Goal: Transaction & Acquisition: Obtain resource

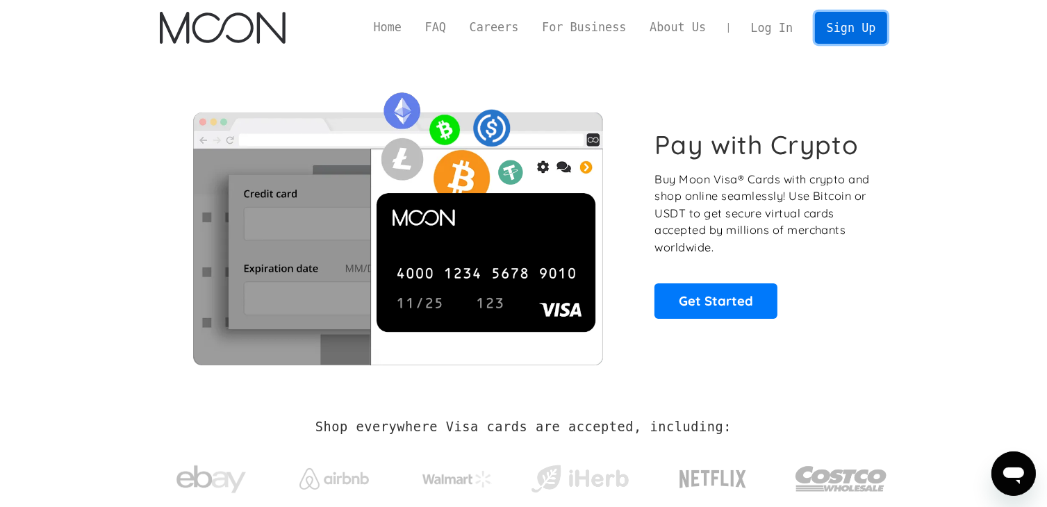
click at [842, 26] on link "Sign Up" at bounding box center [851, 27] width 72 height 31
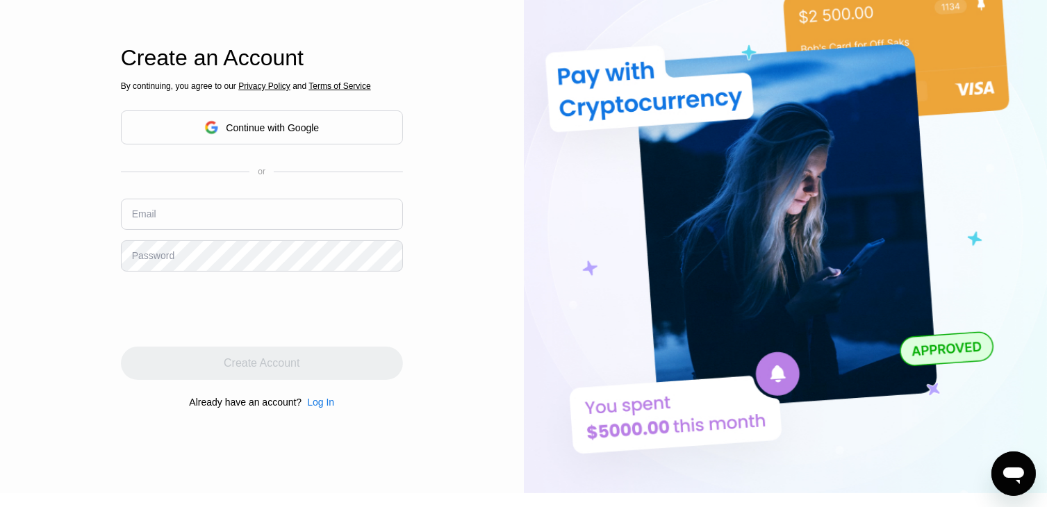
scroll to position [70, 0]
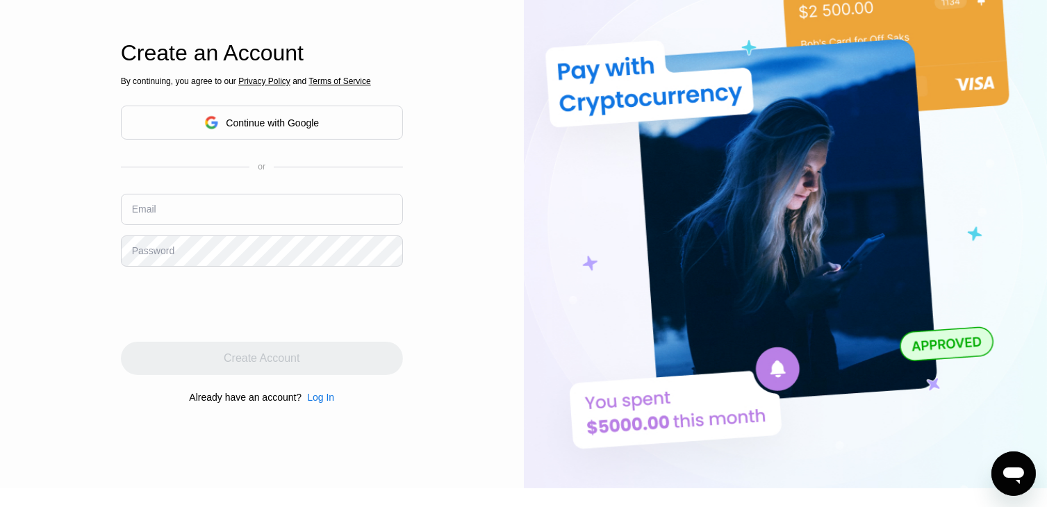
click at [240, 212] on input "text" at bounding box center [262, 209] width 282 height 31
type input "[EMAIL_ADDRESS][DOMAIN_NAME]"
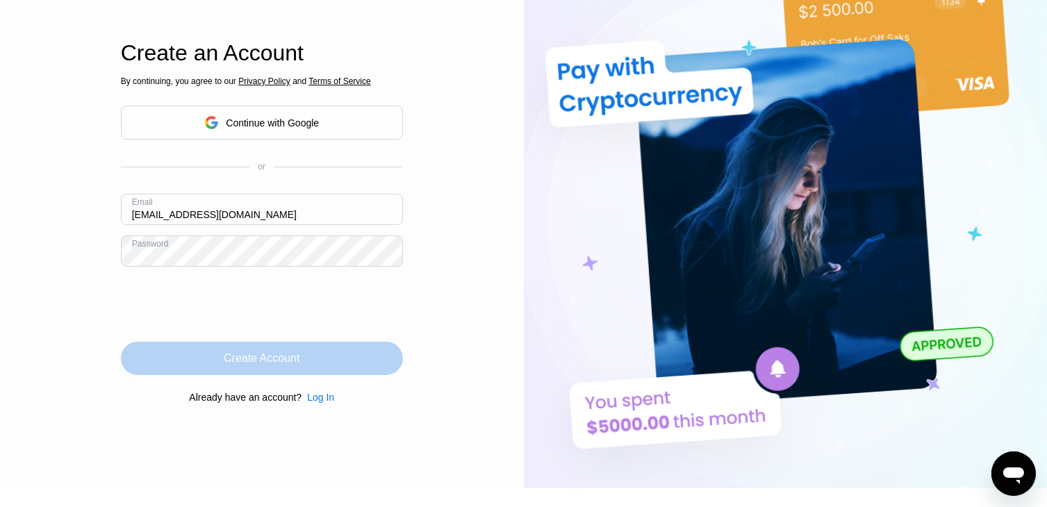
click at [231, 343] on div "Create Account" at bounding box center [262, 358] width 282 height 33
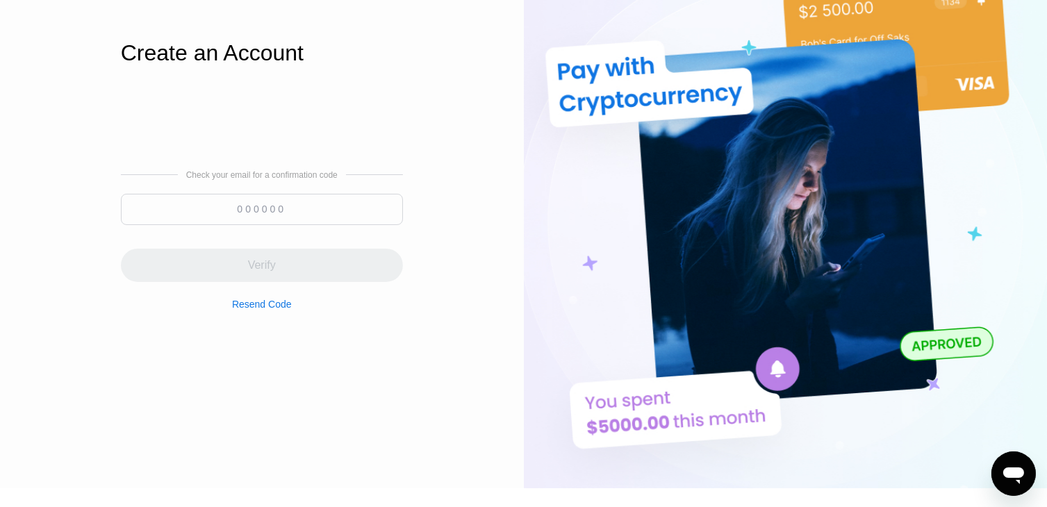
click at [330, 207] on input at bounding box center [262, 209] width 282 height 31
paste input
drag, startPoint x: 3, startPoint y: 351, endPoint x: 202, endPoint y: 309, distance: 203.1
click at [4, 351] on div "Log In Sign Up EN Language English Save Create an Account Check your email for …" at bounding box center [262, 209] width 524 height 558
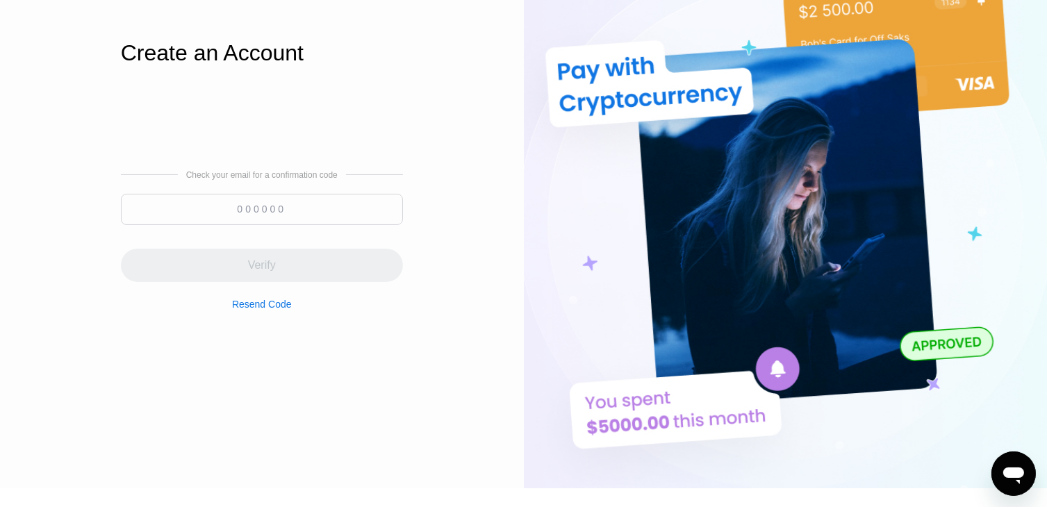
click at [338, 206] on input at bounding box center [262, 209] width 282 height 31
paste input
click at [31, 295] on div "Log In Sign Up EN Language English Save Create an Account Check your email for …" at bounding box center [262, 209] width 524 height 558
click at [278, 204] on input at bounding box center [262, 209] width 282 height 31
paste input "913756"
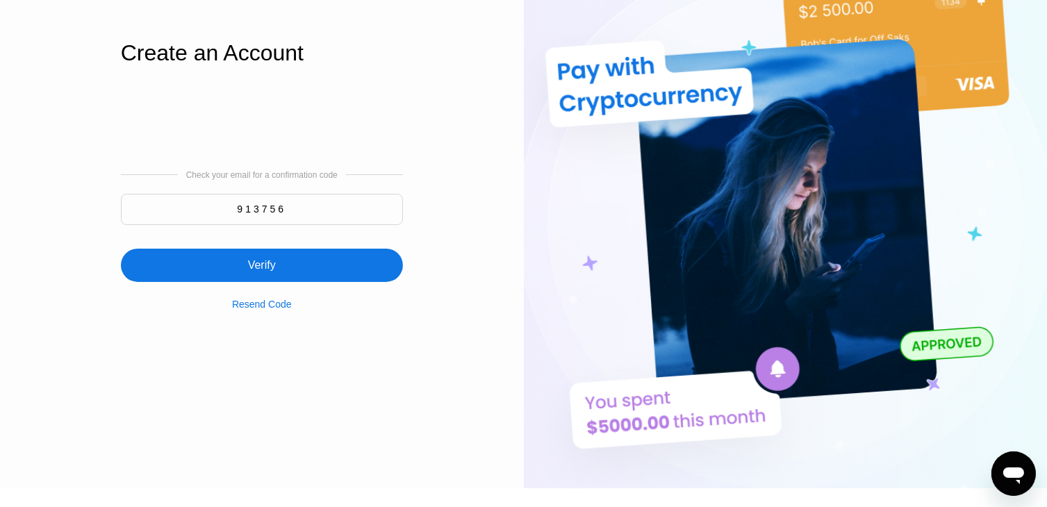
type input "913756"
click at [281, 269] on div "Verify" at bounding box center [262, 265] width 282 height 33
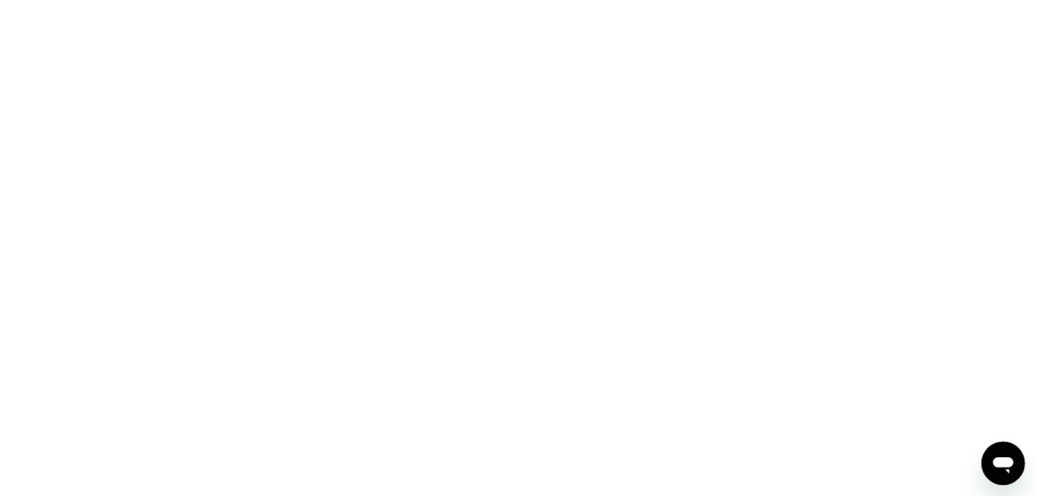
scroll to position [0, 0]
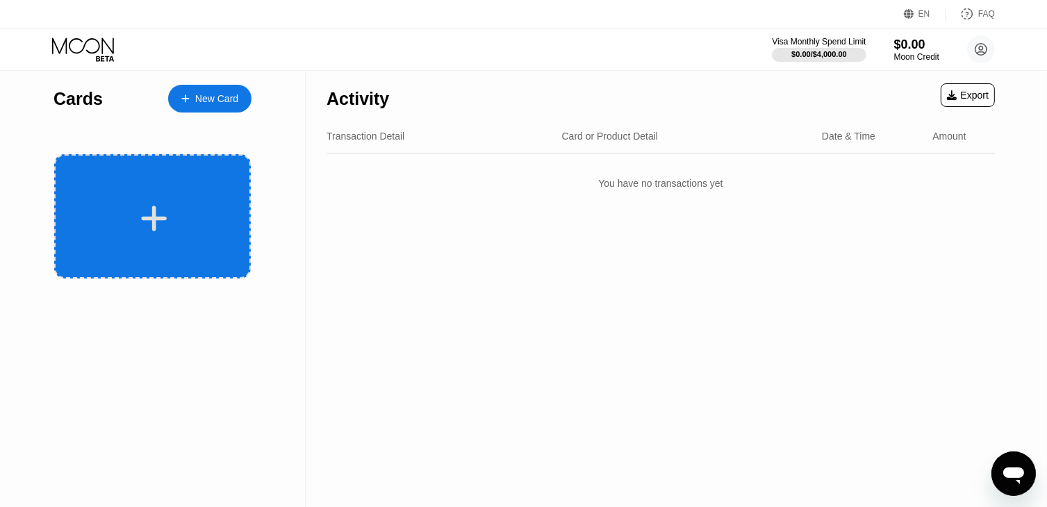
click at [181, 222] on div at bounding box center [154, 218] width 172 height 31
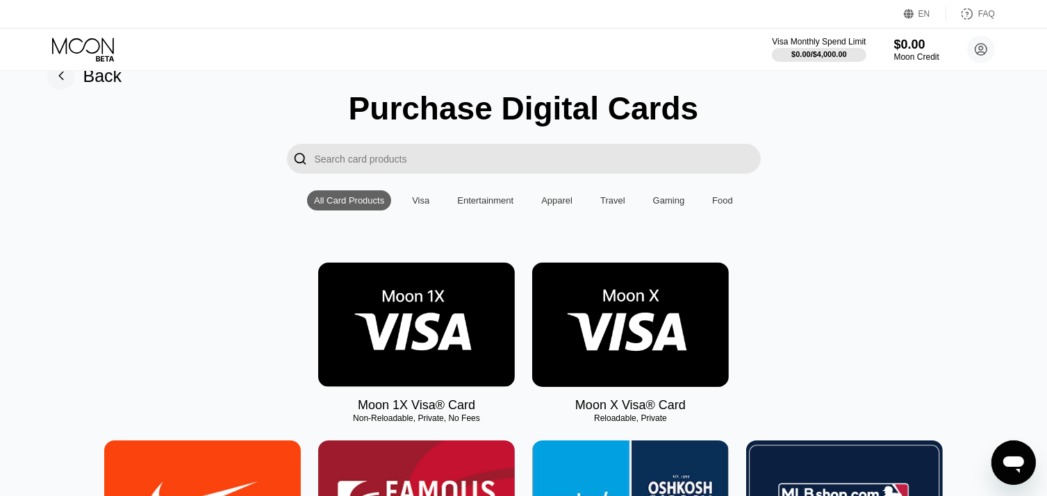
scroll to position [139, 0]
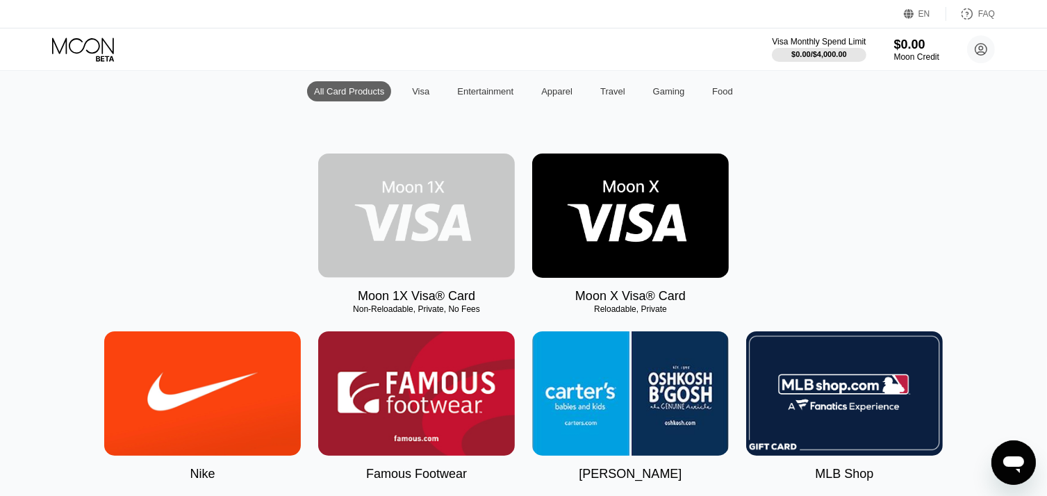
click at [462, 238] on img at bounding box center [416, 216] width 197 height 124
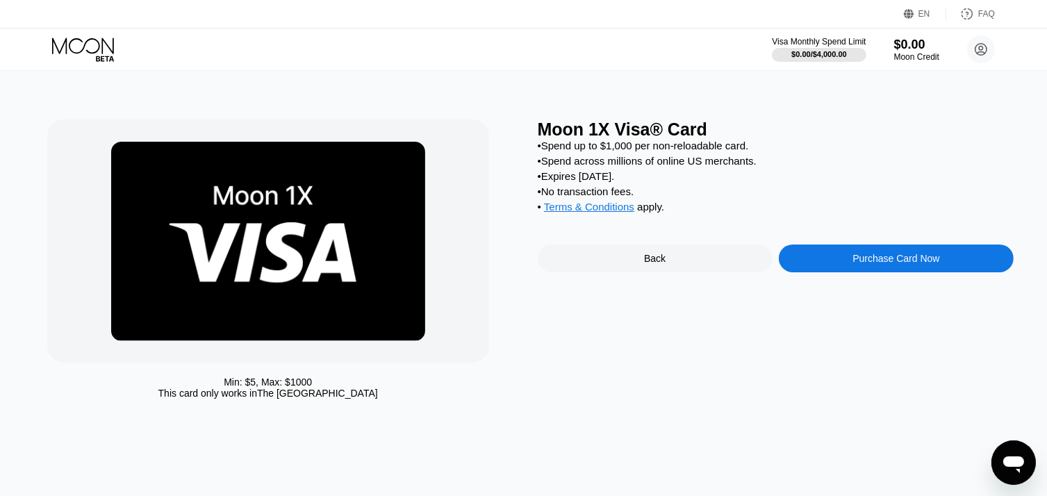
click at [635, 259] on div "Back" at bounding box center [655, 259] width 235 height 28
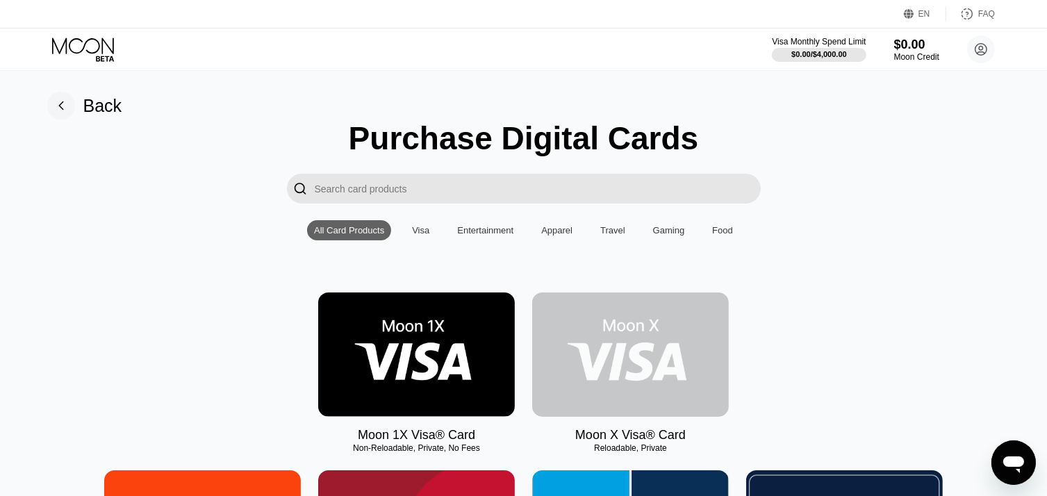
click at [591, 353] on img at bounding box center [630, 355] width 197 height 124
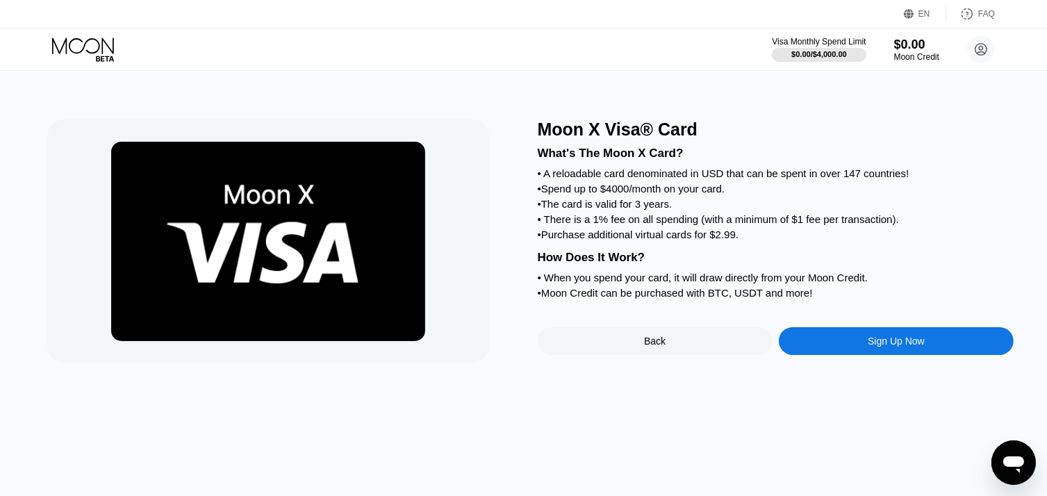
click at [876, 347] on div "Sign Up Now" at bounding box center [896, 341] width 57 height 11
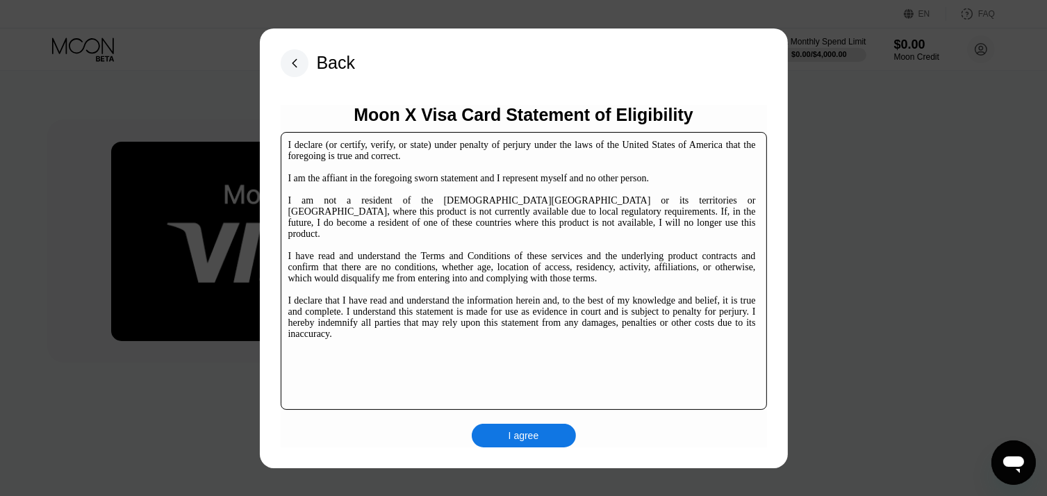
drag, startPoint x: 508, startPoint y: 422, endPoint x: 512, endPoint y: 430, distance: 8.4
click at [510, 425] on div "Moon X Visa Card Statement of Eligibility I declare (or certify, verify, or sta…" at bounding box center [524, 276] width 487 height 343
click at [512, 431] on div "I agree" at bounding box center [524, 436] width 31 height 13
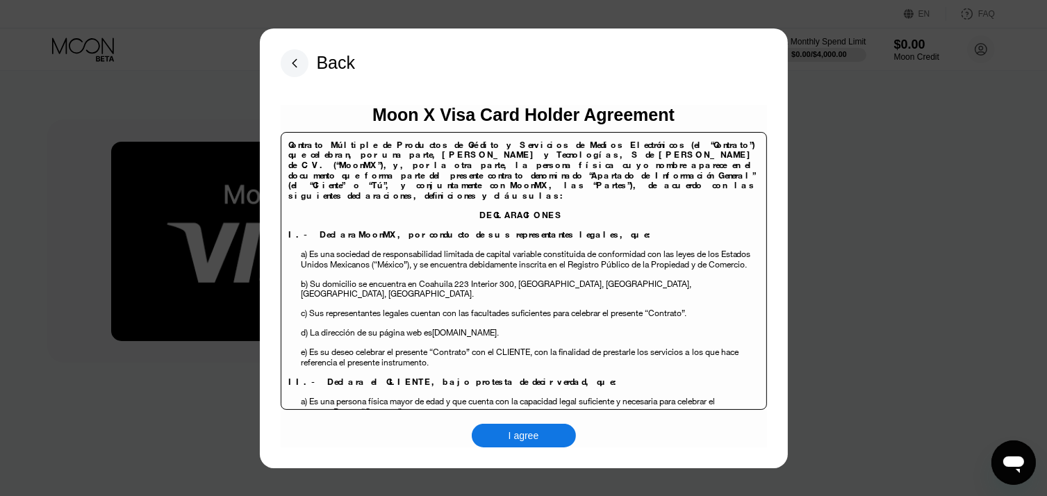
click at [514, 434] on div "I agree" at bounding box center [524, 436] width 31 height 13
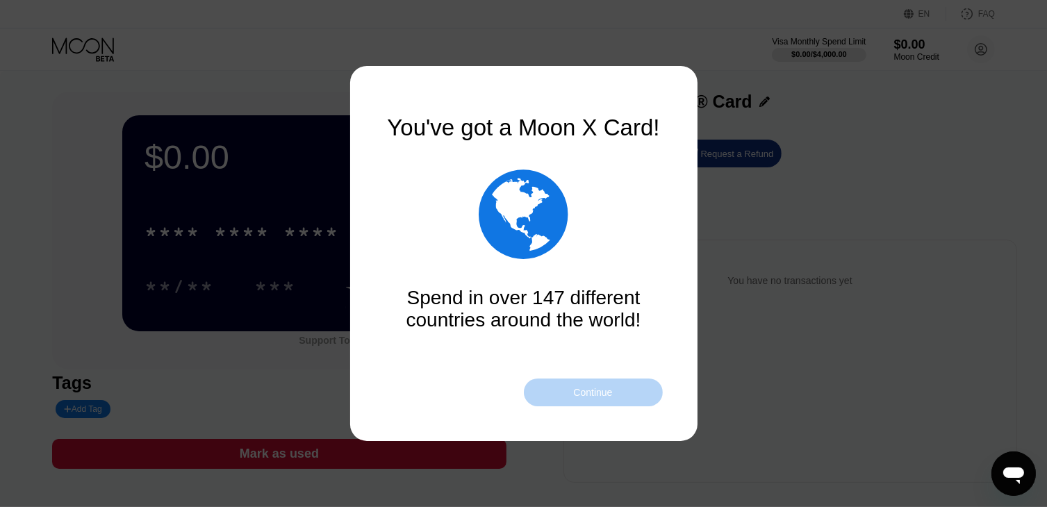
click at [594, 395] on div "Continue" at bounding box center [592, 392] width 39 height 11
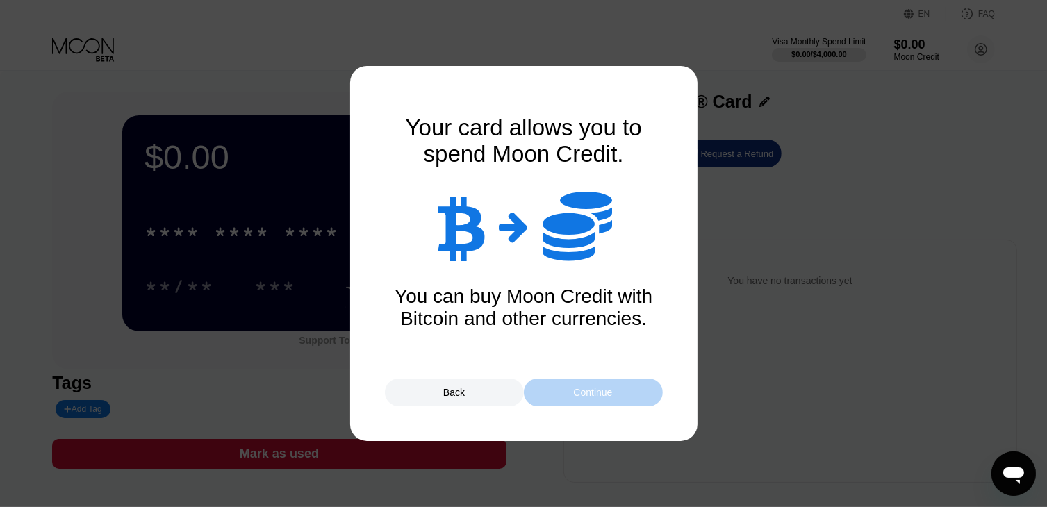
click at [594, 395] on div "Continue" at bounding box center [592, 392] width 39 height 11
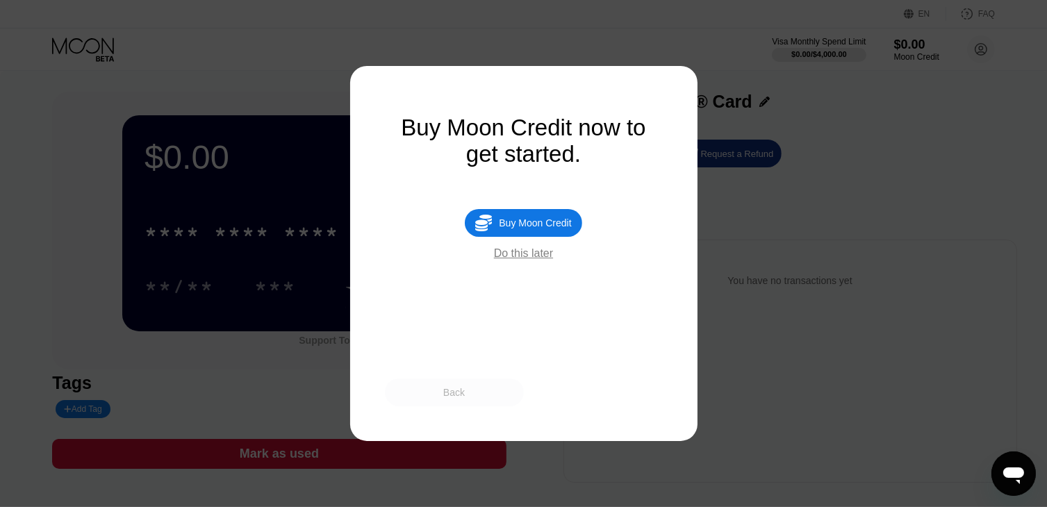
drag, startPoint x: 471, startPoint y: 390, endPoint x: 611, endPoint y: 357, distance: 144.1
click at [662, 402] on div "Back" at bounding box center [524, 393] width 278 height 28
click at [509, 260] on div "Do this later" at bounding box center [523, 253] width 59 height 13
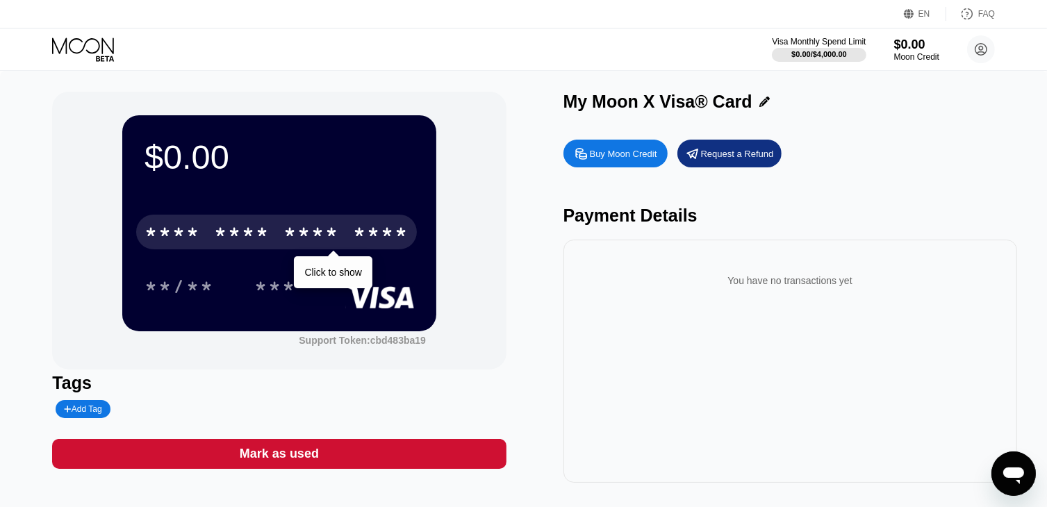
click at [295, 232] on div "* * * *" at bounding box center [312, 234] width 56 height 22
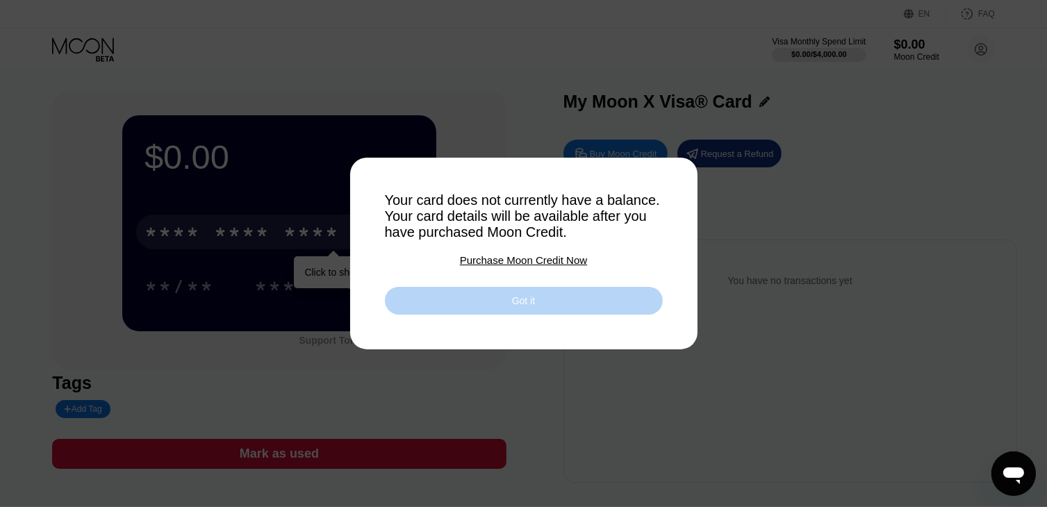
click at [484, 302] on div "Got it" at bounding box center [524, 301] width 278 height 28
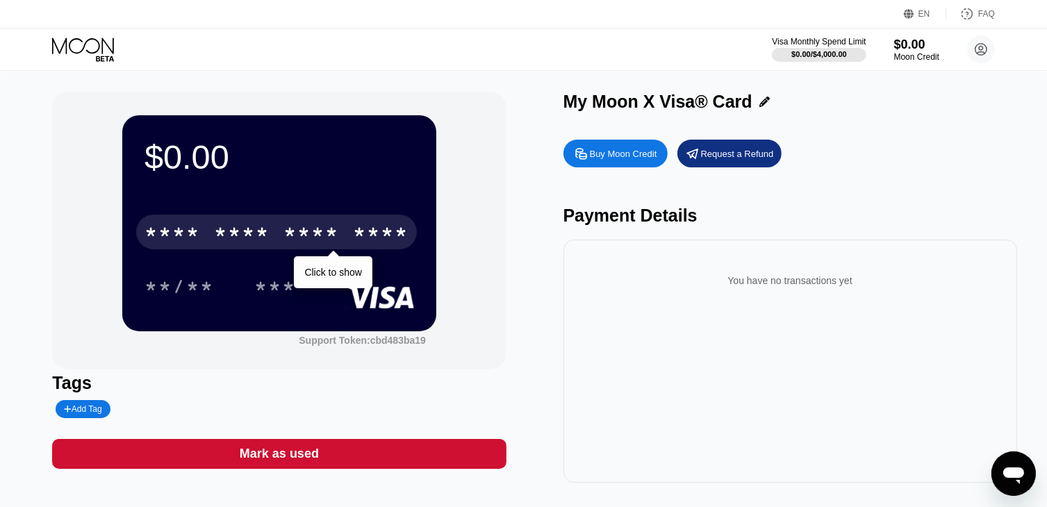
click at [624, 146] on div "Buy Moon Credit" at bounding box center [616, 154] width 104 height 28
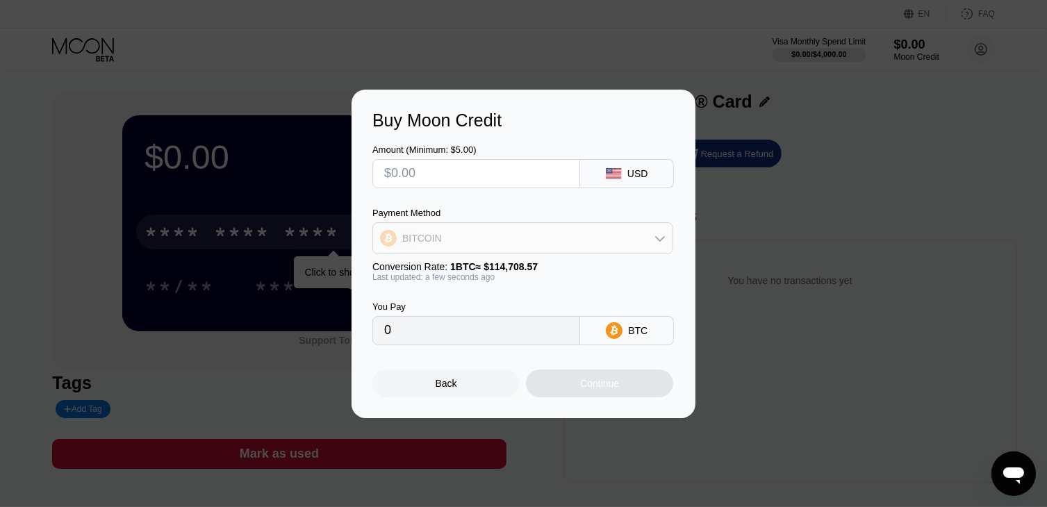
click at [489, 231] on div "BITCOIN" at bounding box center [523, 238] width 300 height 28
click at [805, 271] on div "Buy Moon Credit Amount (Minimum: $5.00) USD Payment Method BITCOIN Conversion R…" at bounding box center [523, 254] width 1047 height 329
click at [443, 389] on div "Back" at bounding box center [447, 383] width 22 height 11
